Goal: Task Accomplishment & Management: Use online tool/utility

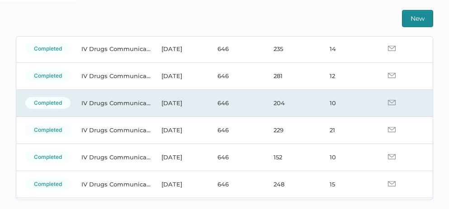
scroll to position [67, 0]
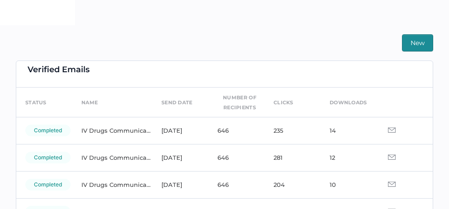
scroll to position [11, 0]
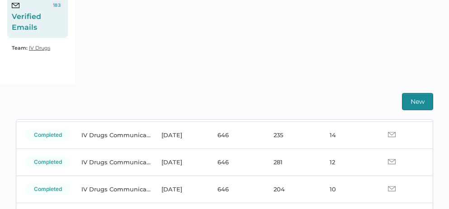
scroll to position [63, 0]
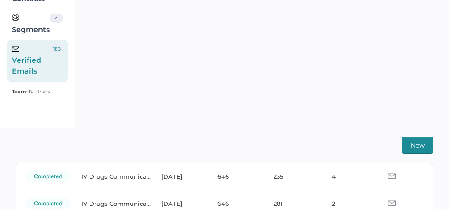
scroll to position [99, 0]
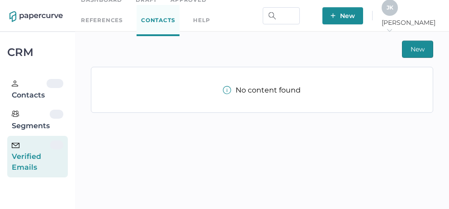
scroll to position [15, 0]
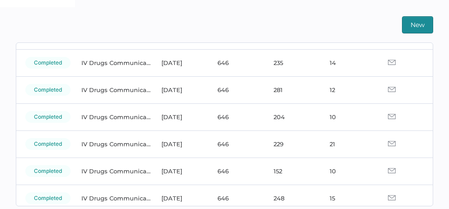
scroll to position [223, 0]
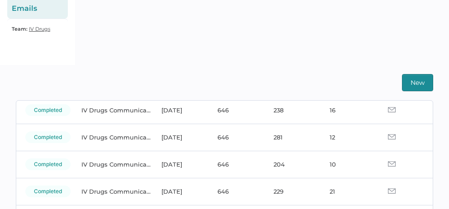
scroll to position [156, 0]
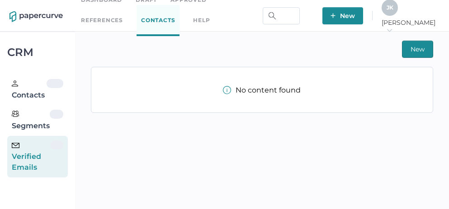
scroll to position [15, 0]
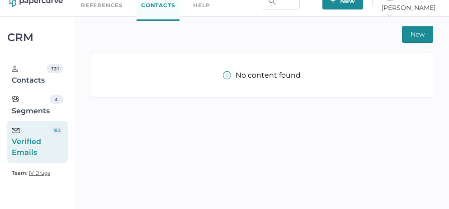
click at [30, 141] on div "Verified Emails" at bounding box center [31, 142] width 38 height 33
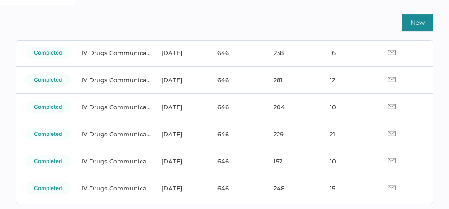
scroll to position [65, 0]
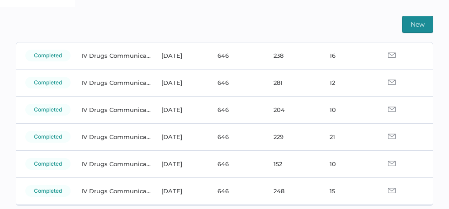
scroll to position [223, 0]
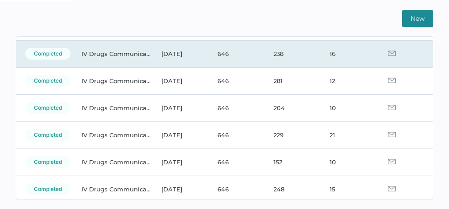
scroll to position [70, 0]
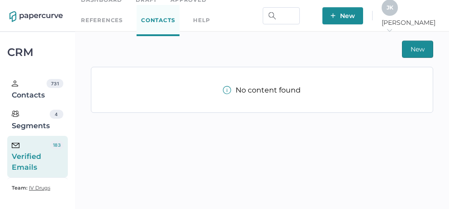
scroll to position [15, 0]
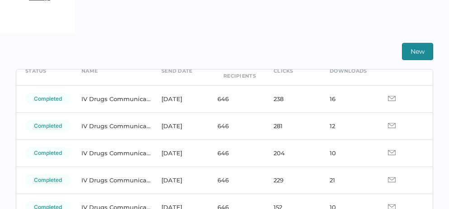
scroll to position [49, 0]
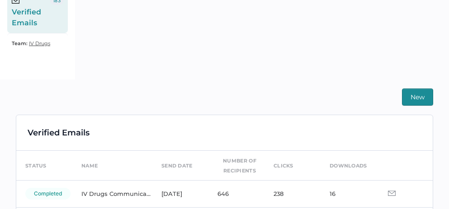
scroll to position [190, 0]
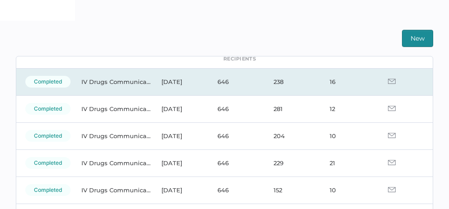
scroll to position [59, 0]
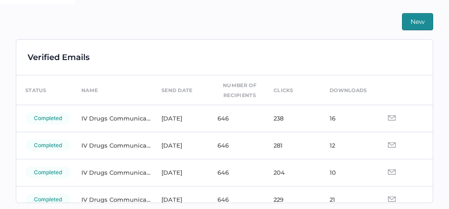
scroll to position [11, 0]
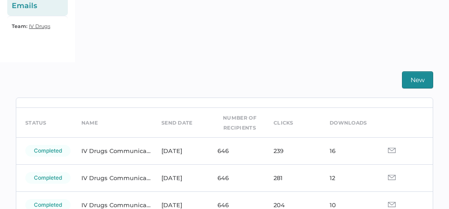
scroll to position [28, 0]
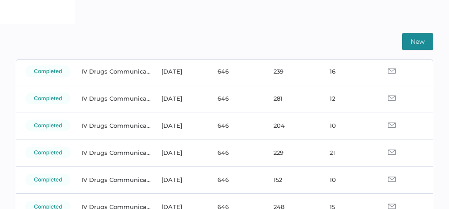
scroll to position [223, 0]
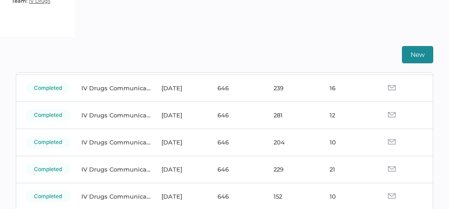
scroll to position [66, 0]
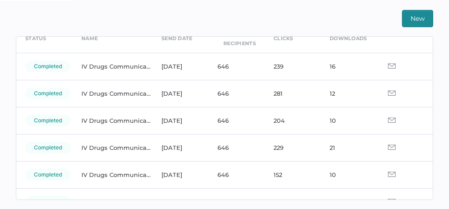
scroll to position [47, 0]
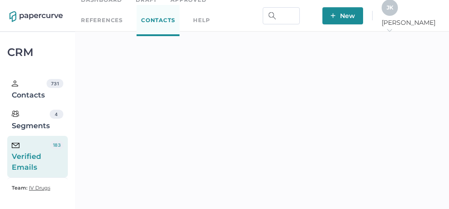
click at [392, 27] on icon "arrow_right" at bounding box center [389, 30] width 6 height 6
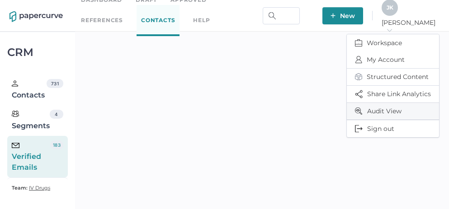
click at [387, 109] on span "Audit View" at bounding box center [393, 111] width 76 height 17
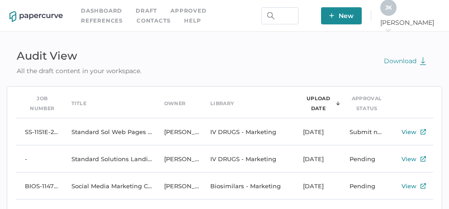
click at [428, 25] on div "J K Jeff arrow_right" at bounding box center [409, 16] width 59 height 33
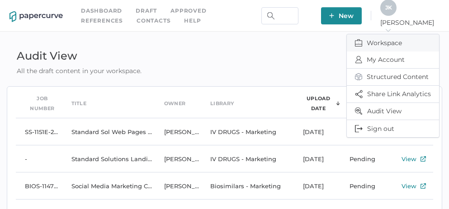
click at [394, 44] on span "Workspace" at bounding box center [393, 42] width 76 height 17
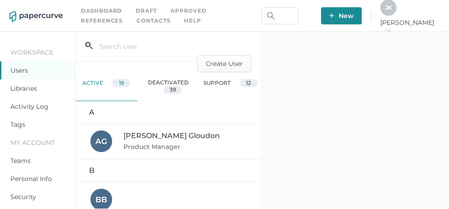
click at [32, 106] on link "Activity Log" at bounding box center [29, 107] width 38 height 8
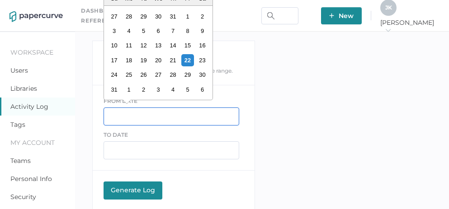
click at [132, 115] on input "text" at bounding box center [172, 117] width 136 height 18
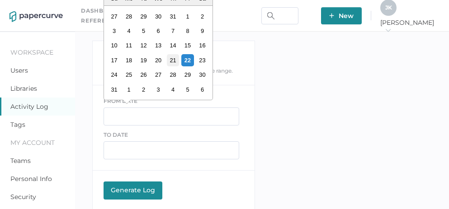
click at [174, 61] on div "21" at bounding box center [172, 60] width 12 height 12
type input "08/21/2025"
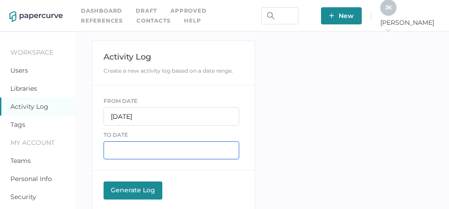
click at [136, 154] on input "text" at bounding box center [172, 151] width 136 height 18
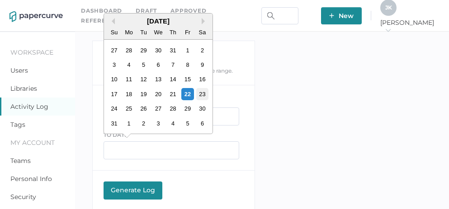
click at [201, 93] on div "23" at bounding box center [202, 94] width 12 height 12
type input "08/23/2025"
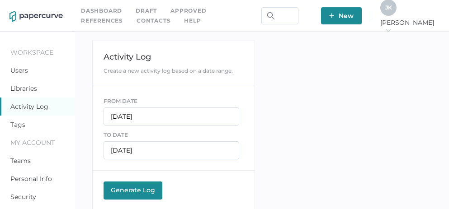
click at [140, 190] on div "Generate Log" at bounding box center [133, 190] width 50 height 8
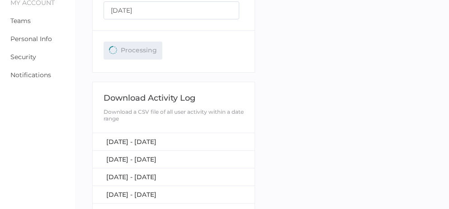
scroll to position [141, 0]
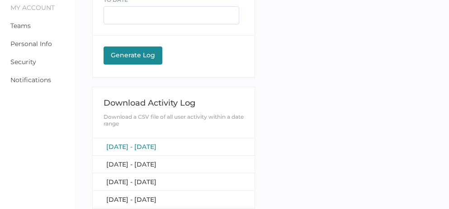
click at [147, 143] on span "[DATE] - [DATE]" at bounding box center [131, 147] width 50 height 8
click at [156, 144] on span "August 21, 2025 - August 23, 2025" at bounding box center [131, 147] width 50 height 8
